Goal: Information Seeking & Learning: Check status

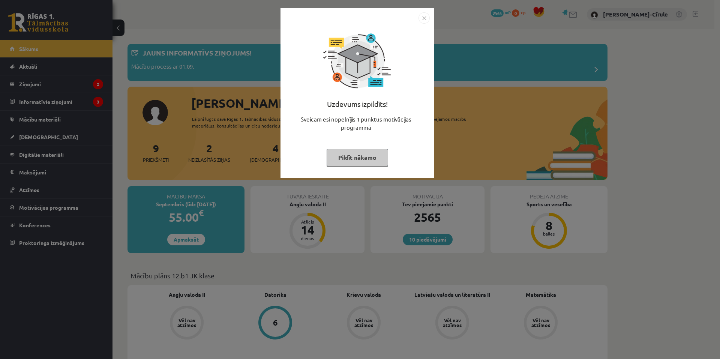
click at [355, 159] on button "Pildīt nākamo" at bounding box center [358, 157] width 62 height 17
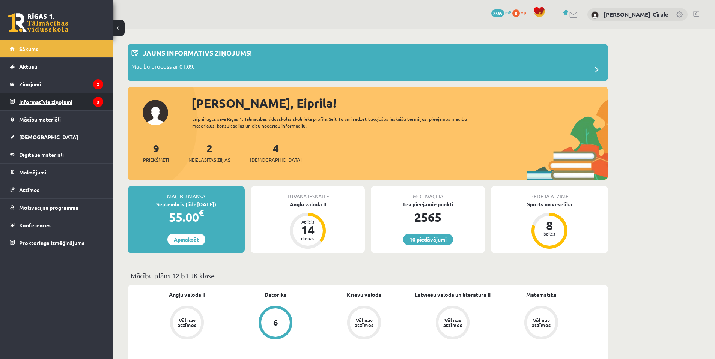
click at [83, 96] on legend "Informatīvie ziņojumi 3" at bounding box center [61, 101] width 84 height 17
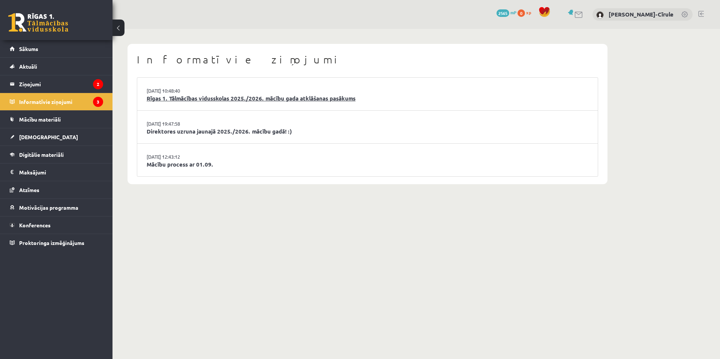
click at [168, 98] on link "Rīgas 1. Tālmācības vidusskolas 2025./2026. mācību gada atklāšanas pasākums" at bounding box center [368, 98] width 442 height 9
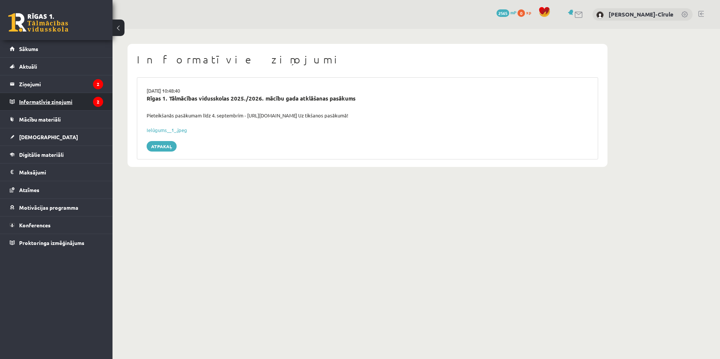
click at [88, 103] on legend "Informatīvie ziņojumi 2" at bounding box center [61, 101] width 84 height 17
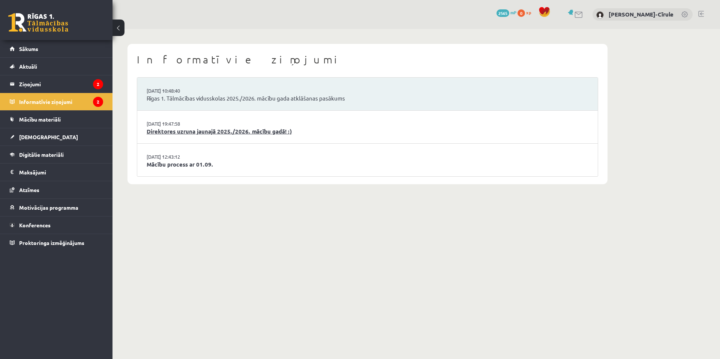
click at [179, 129] on link "Direktores uzruna jaunajā 2025./2026. mācību gadā! :)" at bounding box center [368, 131] width 442 height 9
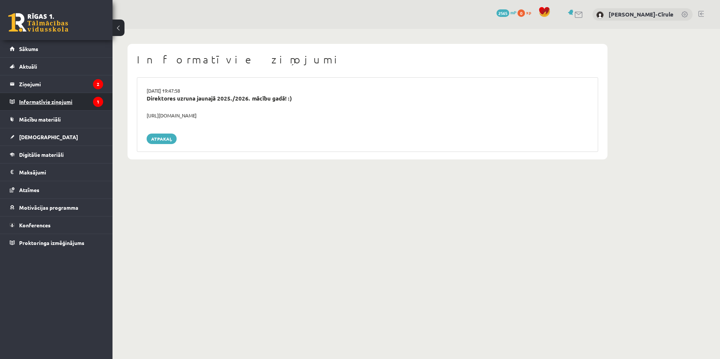
click at [78, 102] on legend "Informatīvie ziņojumi 1" at bounding box center [61, 101] width 84 height 17
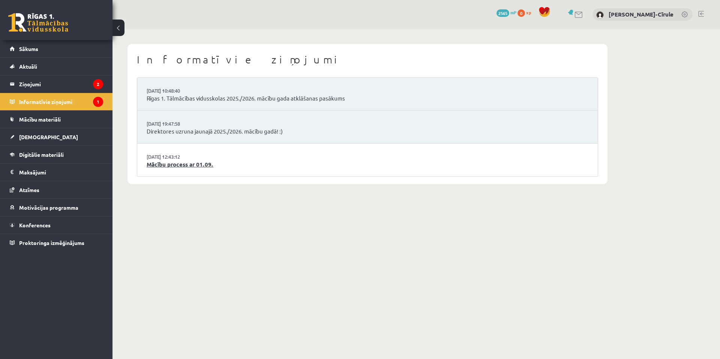
click at [174, 163] on link "Mācību process ar 01.09." at bounding box center [368, 164] width 442 height 9
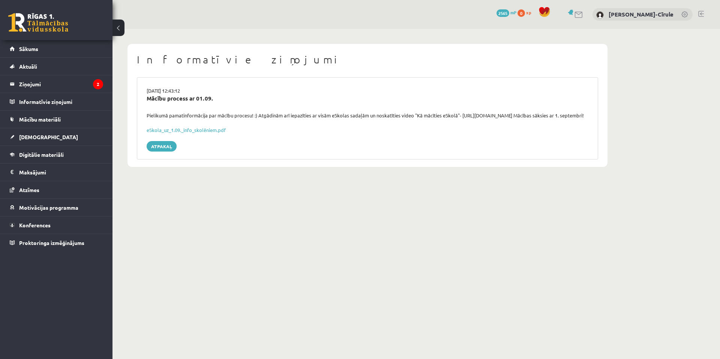
click at [71, 101] on legend "Informatīvie ziņojumi 0" at bounding box center [61, 101] width 84 height 17
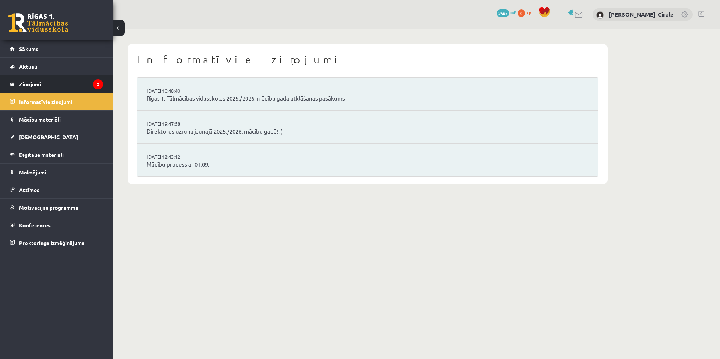
click at [59, 81] on legend "Ziņojumi 2" at bounding box center [61, 83] width 84 height 17
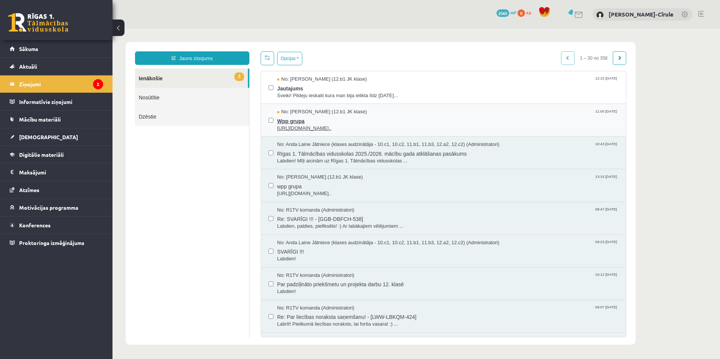
click at [307, 119] on span "Wpp grupa" at bounding box center [447, 120] width 341 height 9
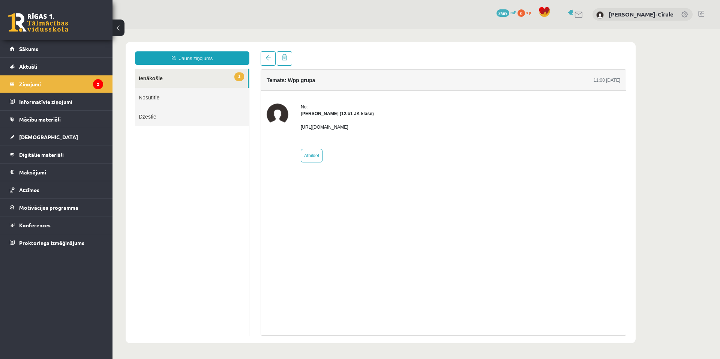
click at [69, 83] on legend "Ziņojumi 2" at bounding box center [61, 83] width 84 height 17
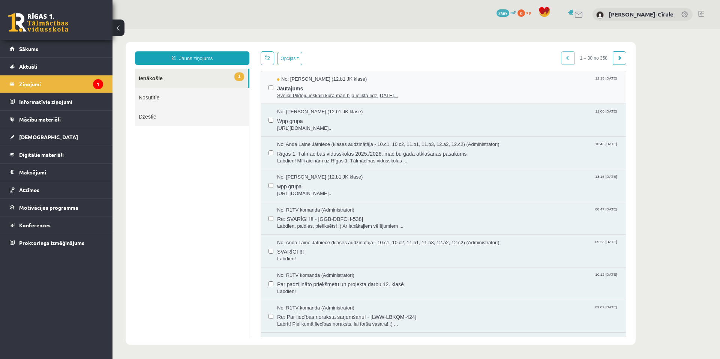
click at [293, 95] on span "Sveiki! Pildeju ieskaiti kura man bija ielikta līdz [DATE]..." at bounding box center [447, 95] width 341 height 7
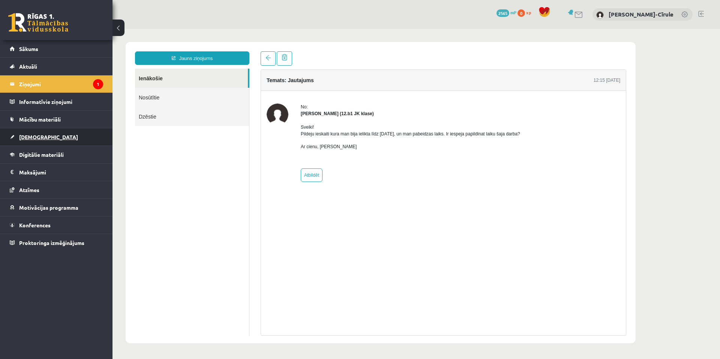
click at [30, 135] on span "[DEMOGRAPHIC_DATA]" at bounding box center [48, 137] width 59 height 7
